Goal: Task Accomplishment & Management: Complete application form

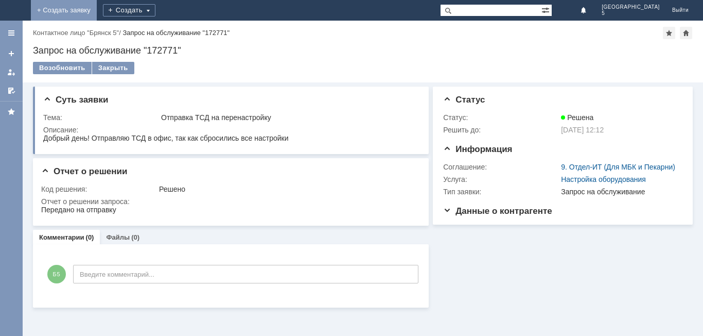
click at [97, 16] on link "+ Создать заявку" at bounding box center [64, 10] width 66 height 21
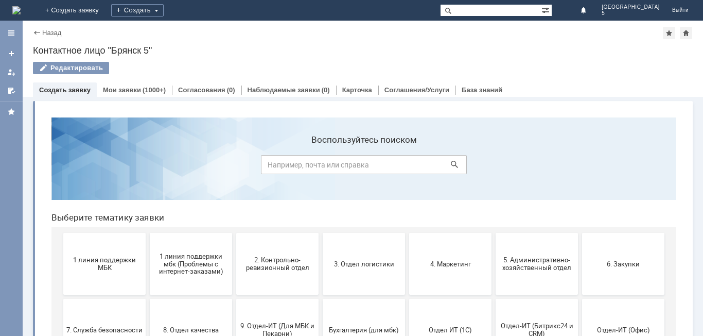
click at [93, 260] on span "1 линия поддержки МБК" at bounding box center [104, 263] width 76 height 15
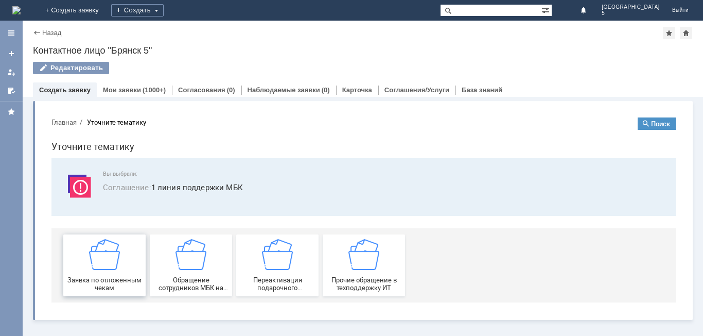
click at [126, 257] on div "Заявка по отложенным чекам" at bounding box center [104, 265] width 76 height 52
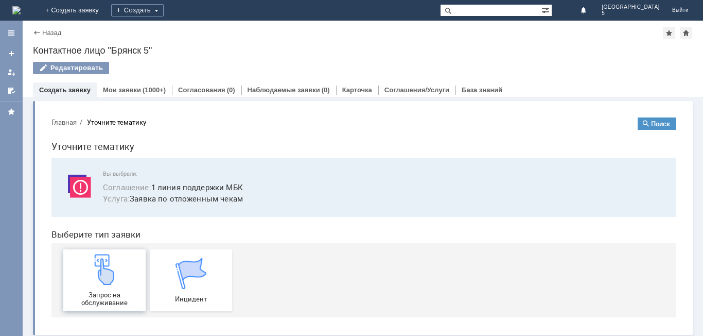
click at [124, 275] on div "Запрос на обслуживание" at bounding box center [104, 280] width 76 height 52
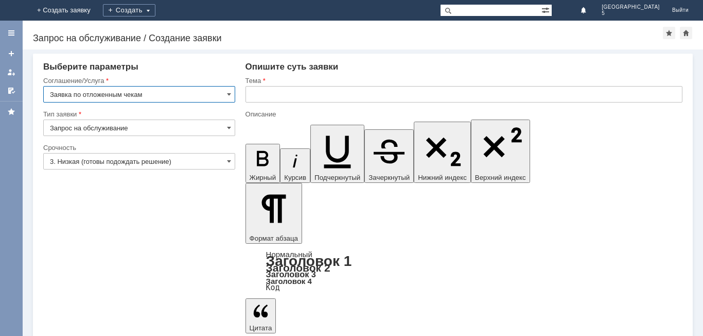
click at [276, 92] on input "text" at bounding box center [463, 94] width 437 height 16
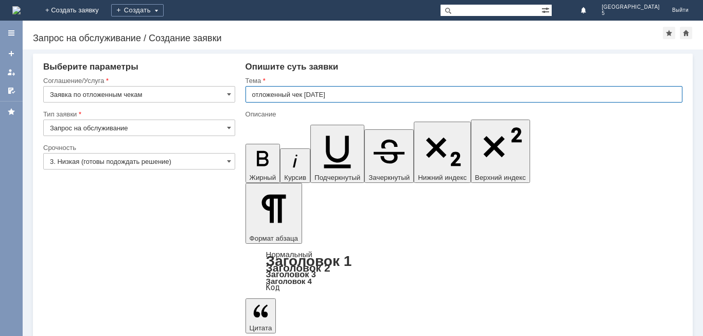
type input "отложенный чек [DATE]"
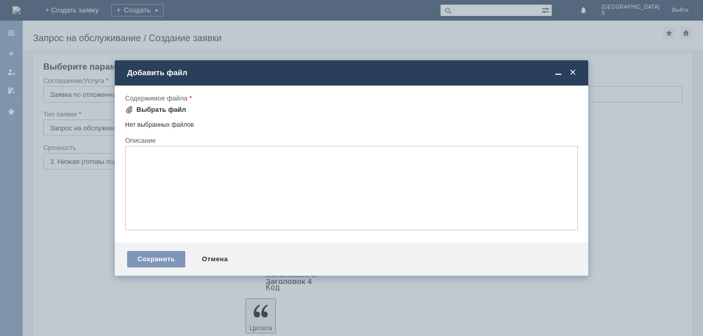
click at [130, 110] on span at bounding box center [129, 110] width 8 height 8
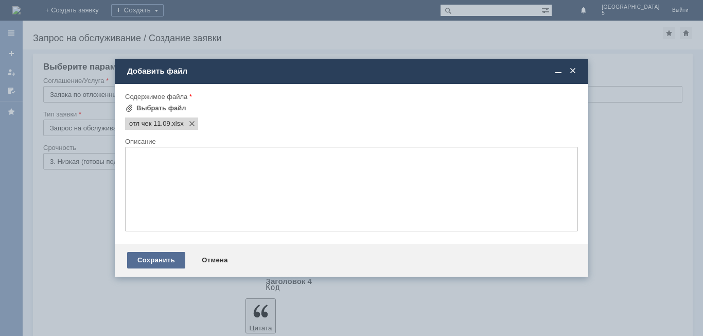
click at [175, 262] on div "Сохранить" at bounding box center [156, 260] width 58 height 16
